Goal: Check status: Check status

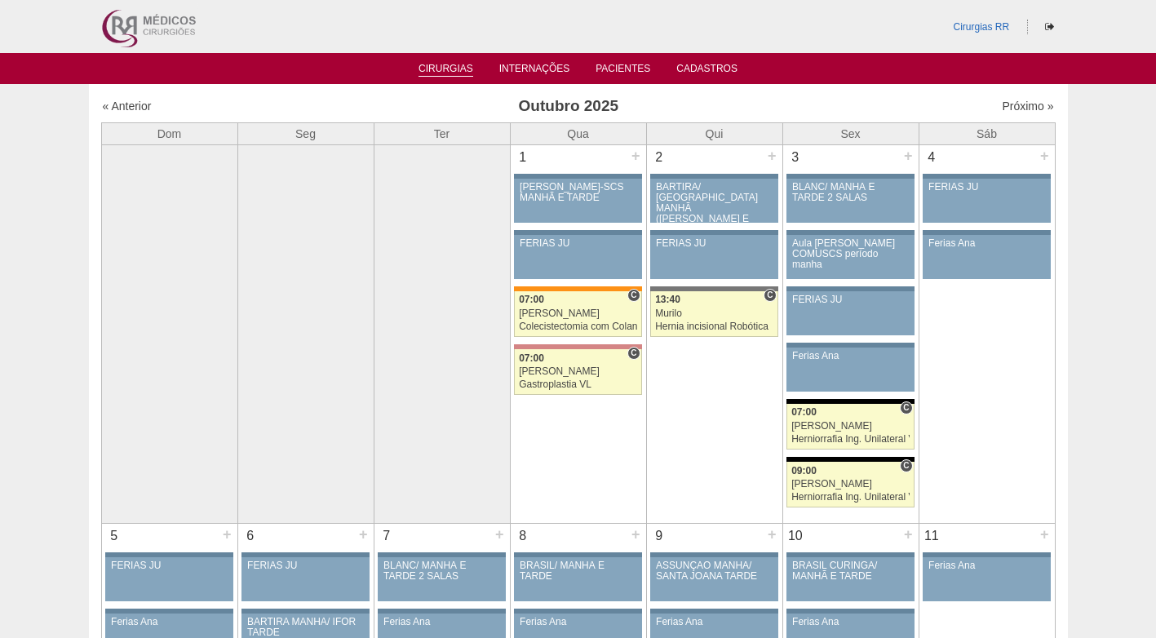
click at [468, 73] on link "Cirurgias" at bounding box center [446, 70] width 55 height 14
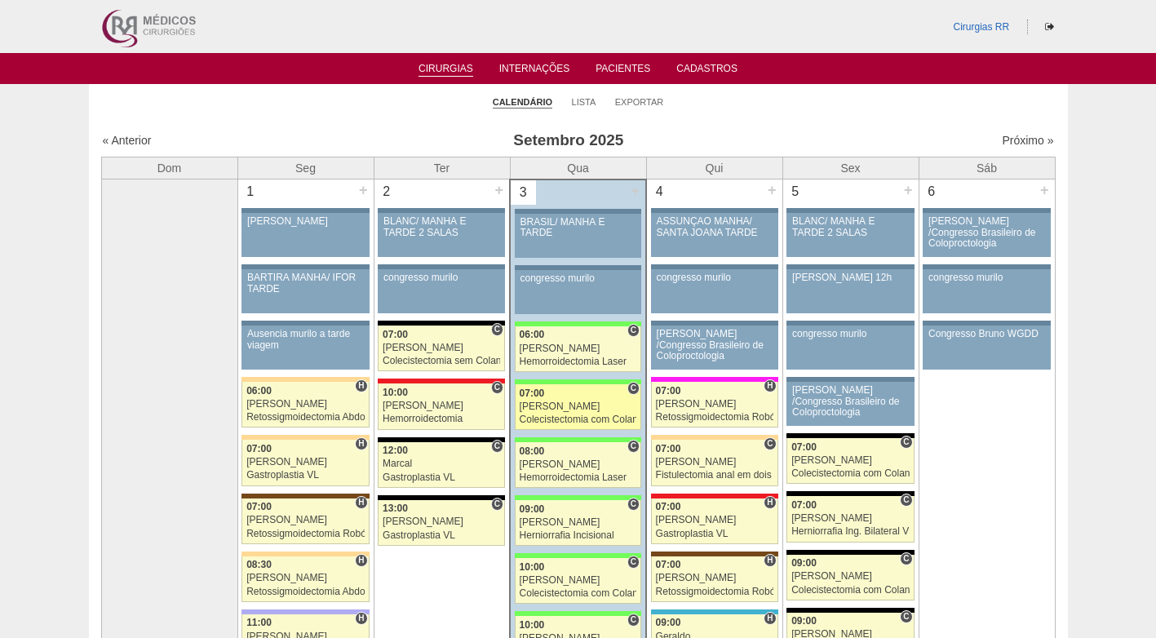
scroll to position [408, 0]
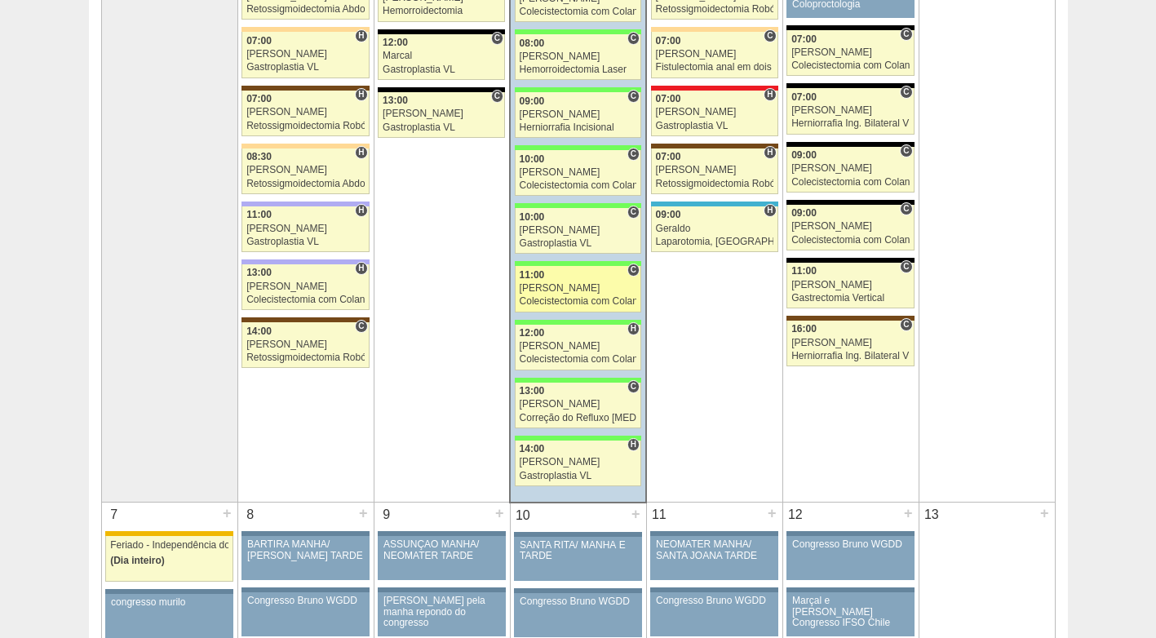
click at [561, 290] on div "[PERSON_NAME]" at bounding box center [578, 288] width 117 height 11
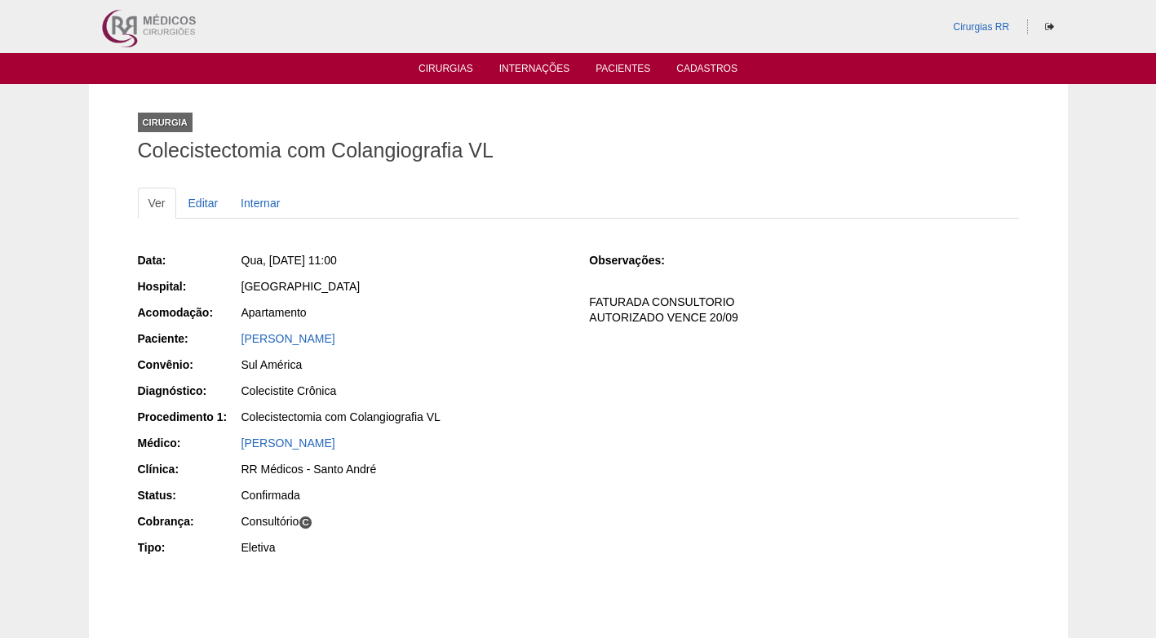
drag, startPoint x: 503, startPoint y: 265, endPoint x: 451, endPoint y: 254, distance: 52.7
click at [502, 263] on div "Qua, 03/09/2025 - 11:00" at bounding box center [404, 260] width 326 height 16
click at [445, 69] on link "Cirurgias" at bounding box center [446, 70] width 55 height 14
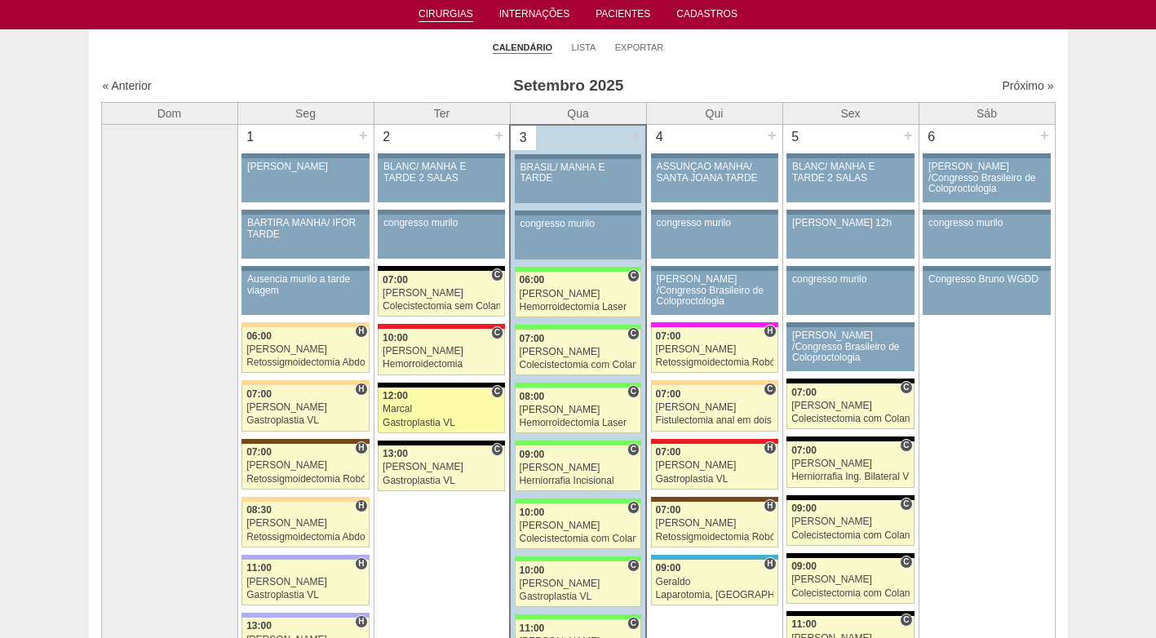
scroll to position [163, 0]
